Goal: Task Accomplishment & Management: Manage account settings

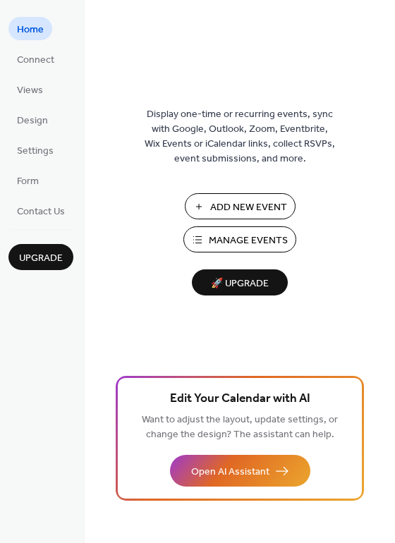
click at [214, 235] on span "Manage Events" at bounding box center [248, 241] width 79 height 15
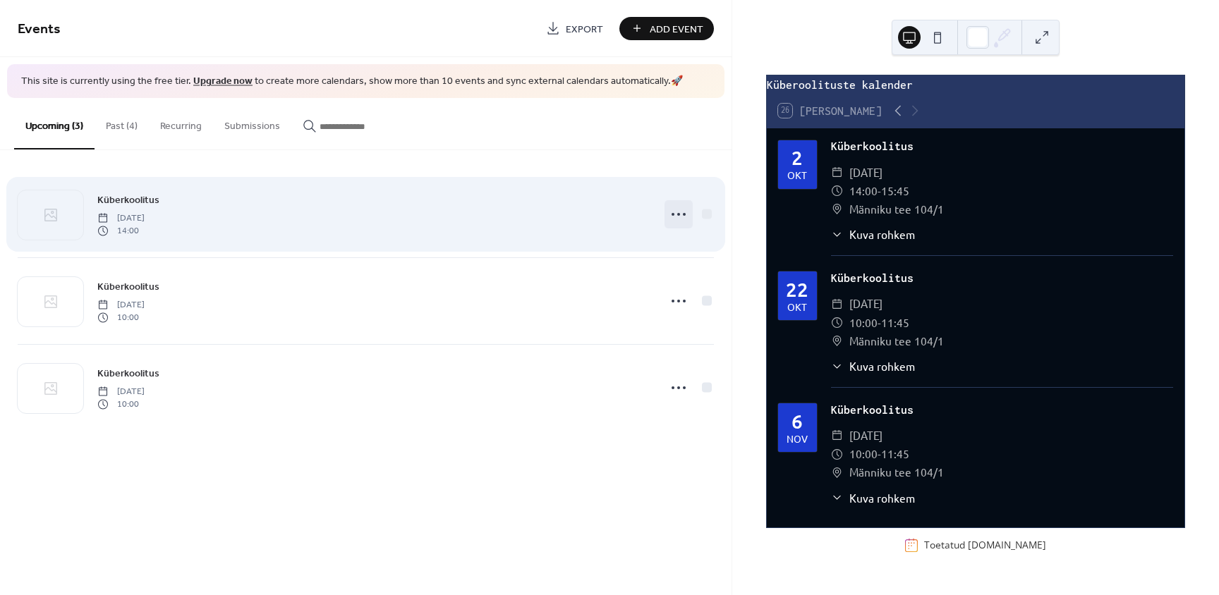
click at [677, 213] on icon at bounding box center [678, 214] width 23 height 23
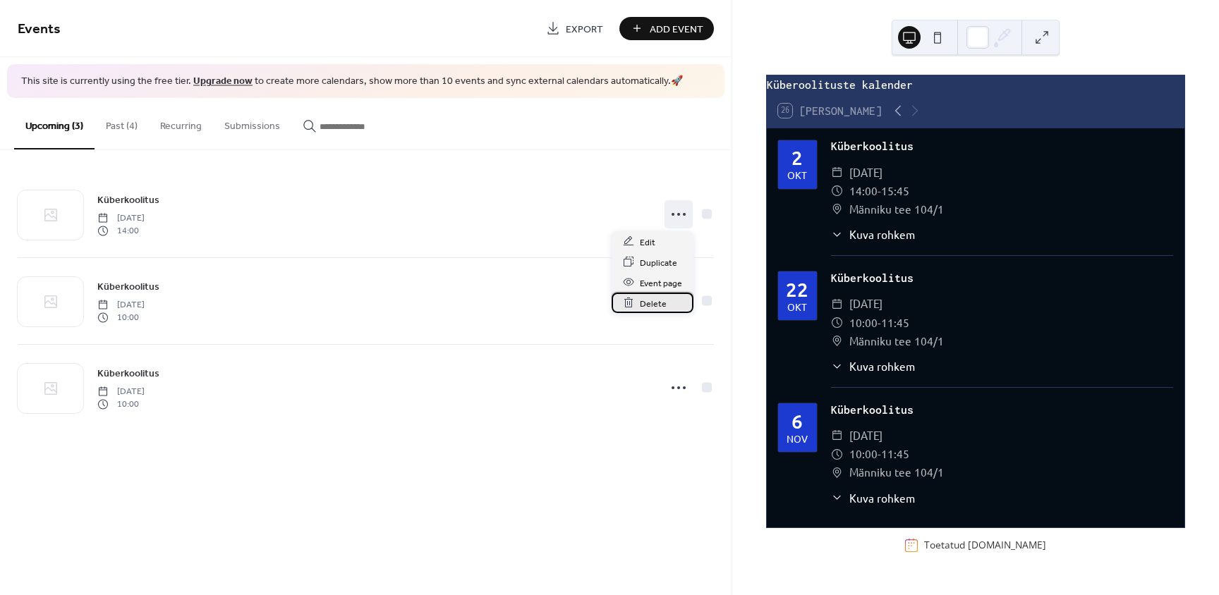
click at [658, 308] on span "Delete" at bounding box center [653, 303] width 27 height 15
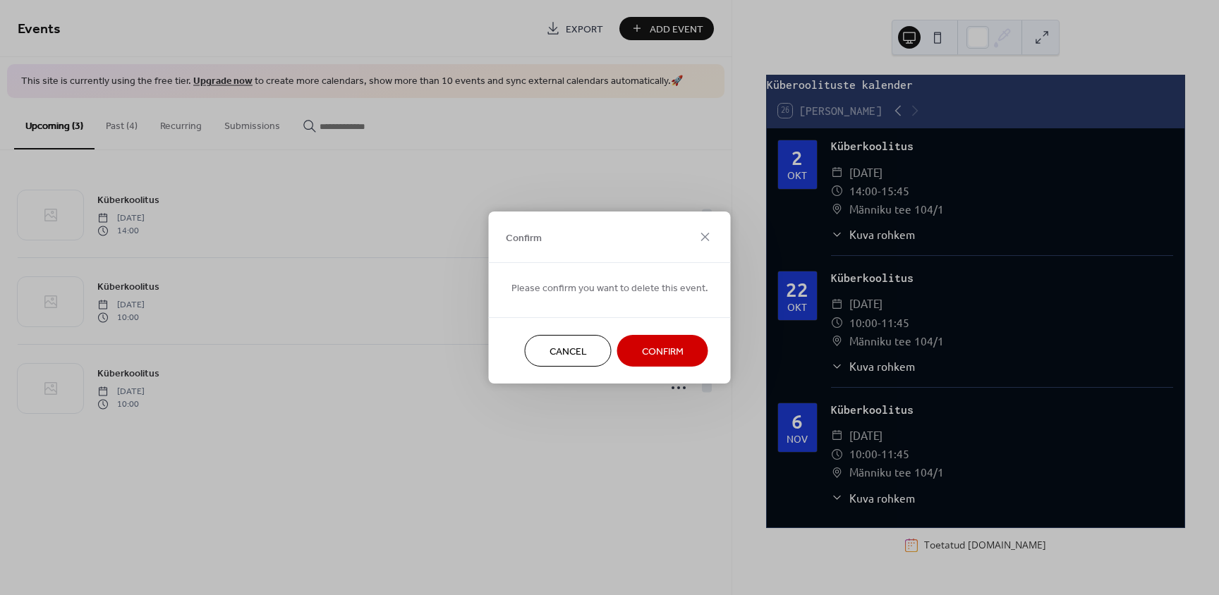
click at [650, 356] on span "Confirm" at bounding box center [663, 352] width 42 height 15
